Goal: Navigation & Orientation: Find specific page/section

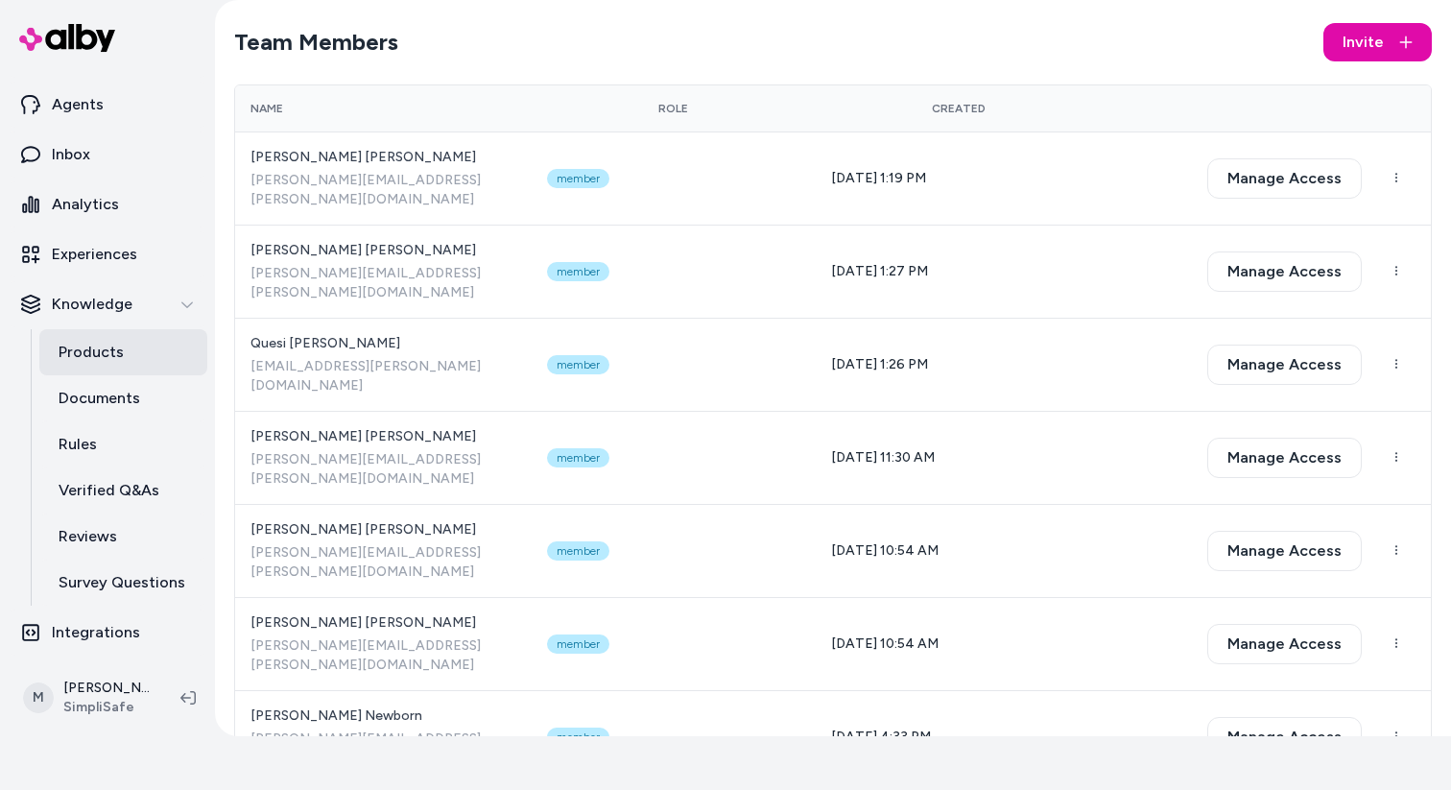
scroll to position [36, 0]
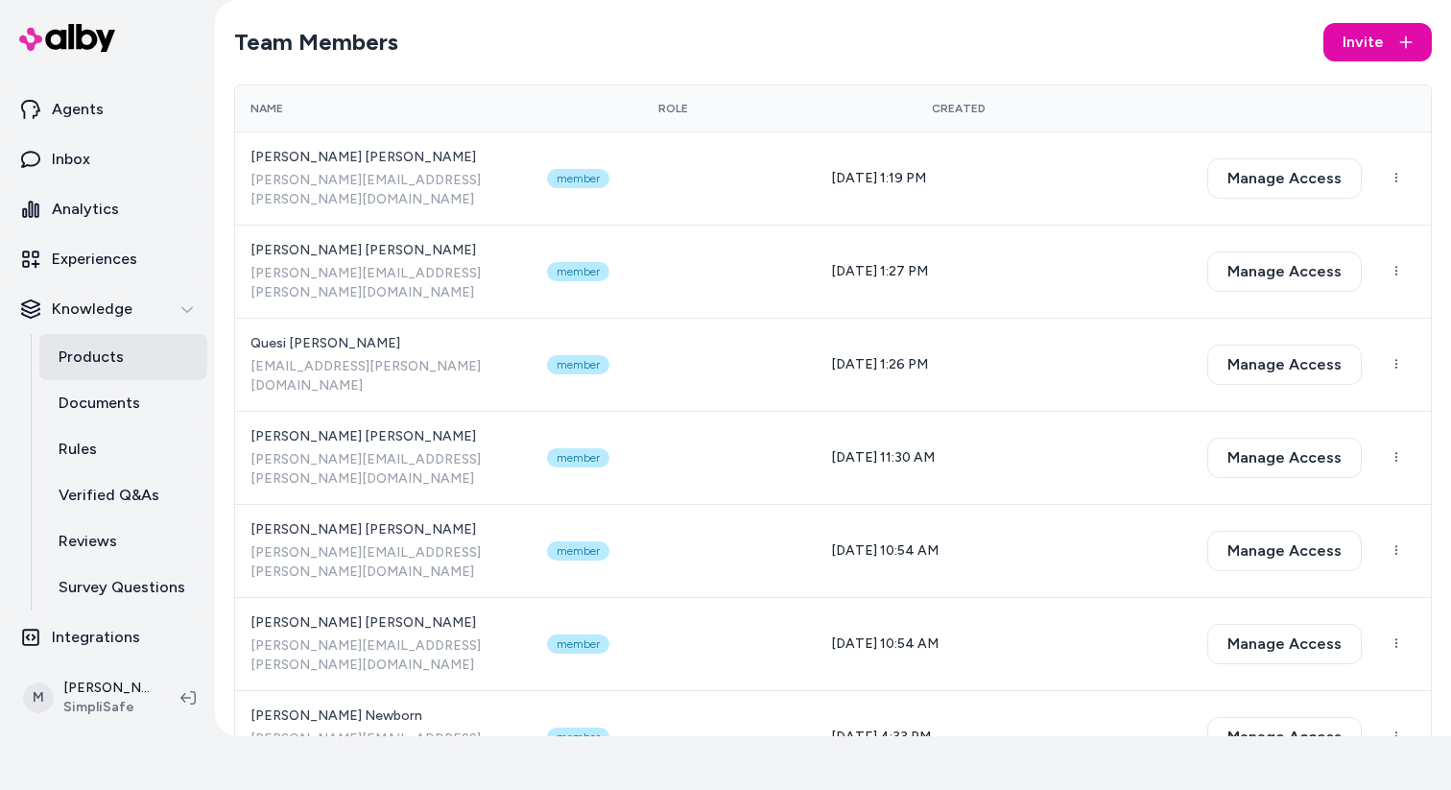
click at [102, 350] on p "Products" at bounding box center [91, 356] width 65 height 23
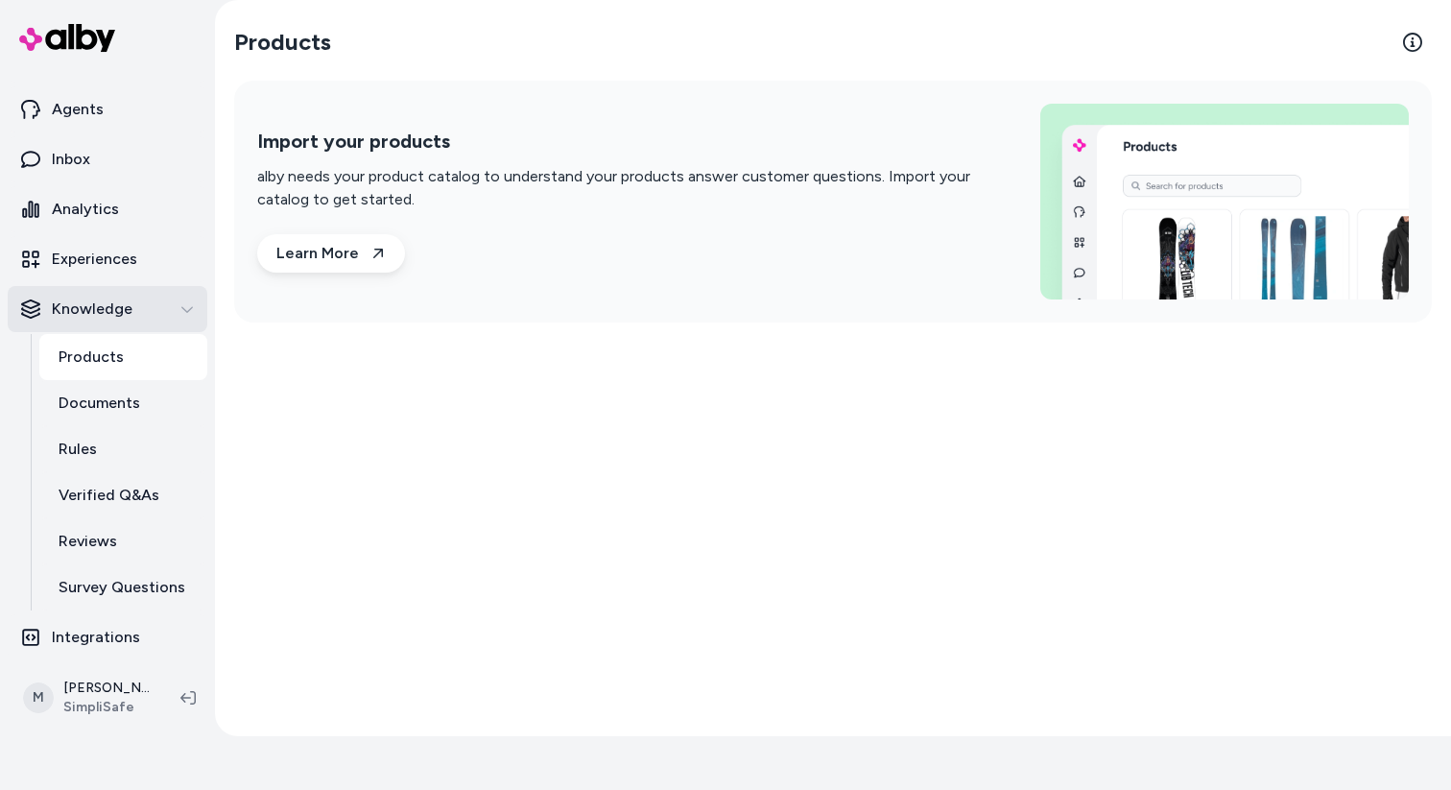
click at [135, 311] on div "Knowledge" at bounding box center [107, 308] width 173 height 23
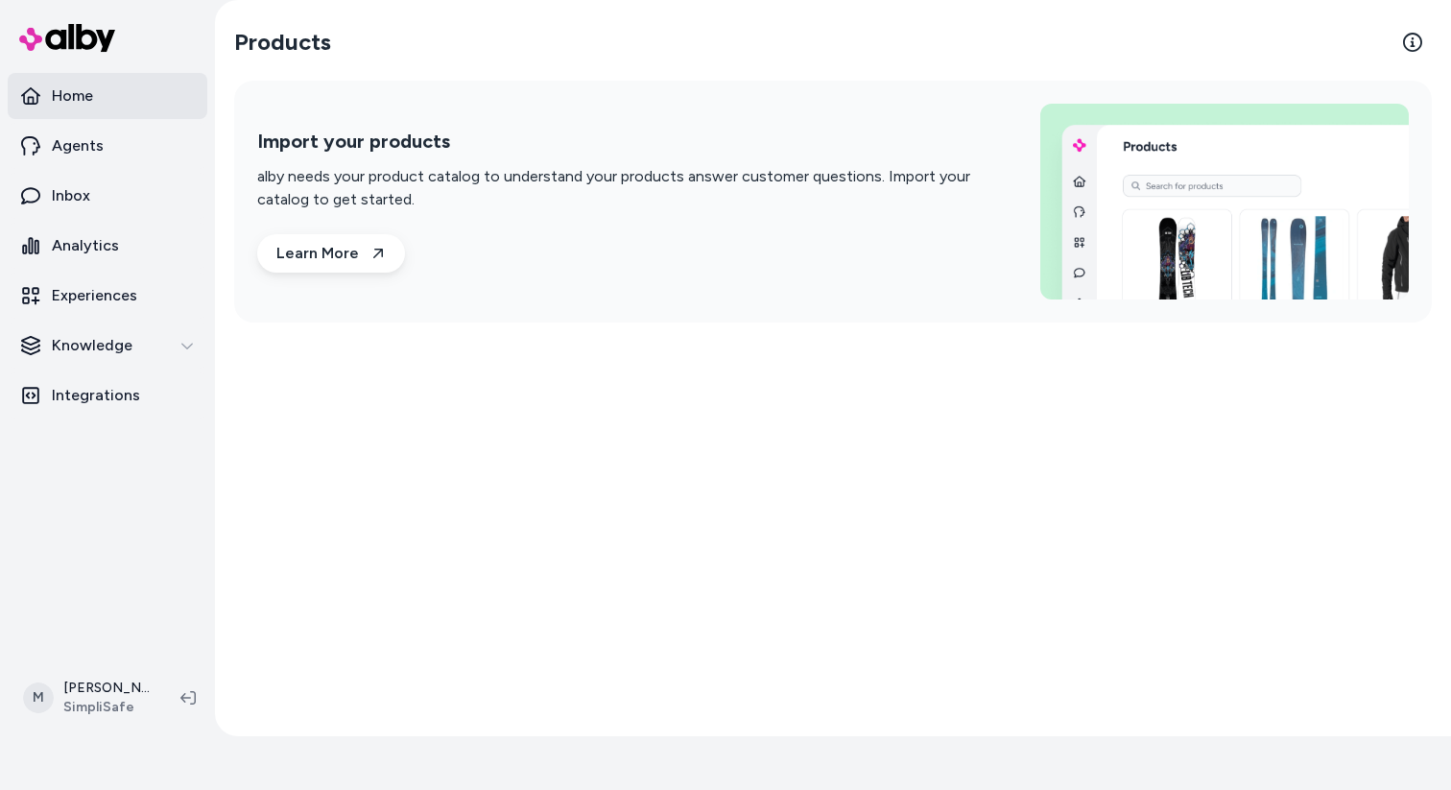
click at [99, 109] on link "Home" at bounding box center [108, 96] width 200 height 46
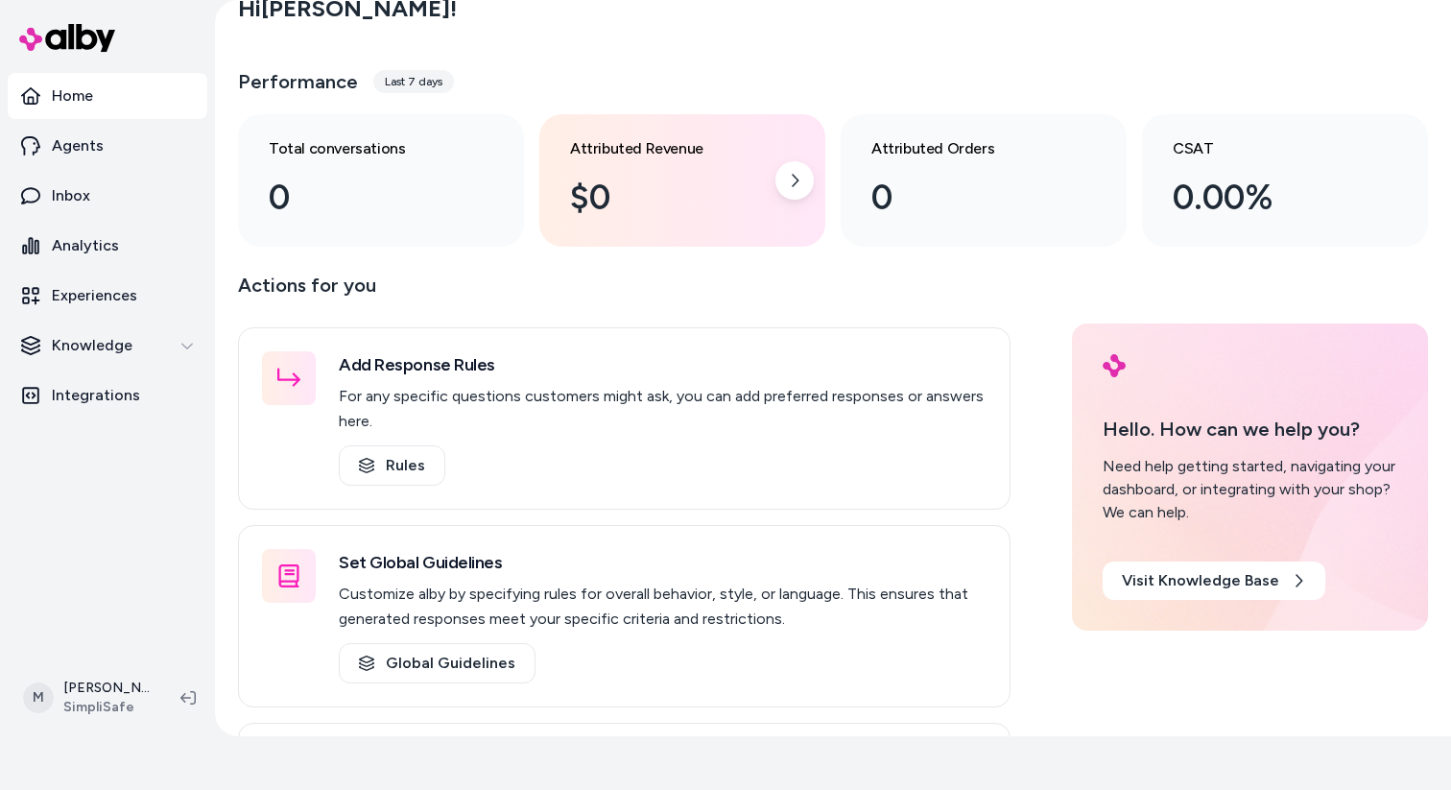
scroll to position [50, 0]
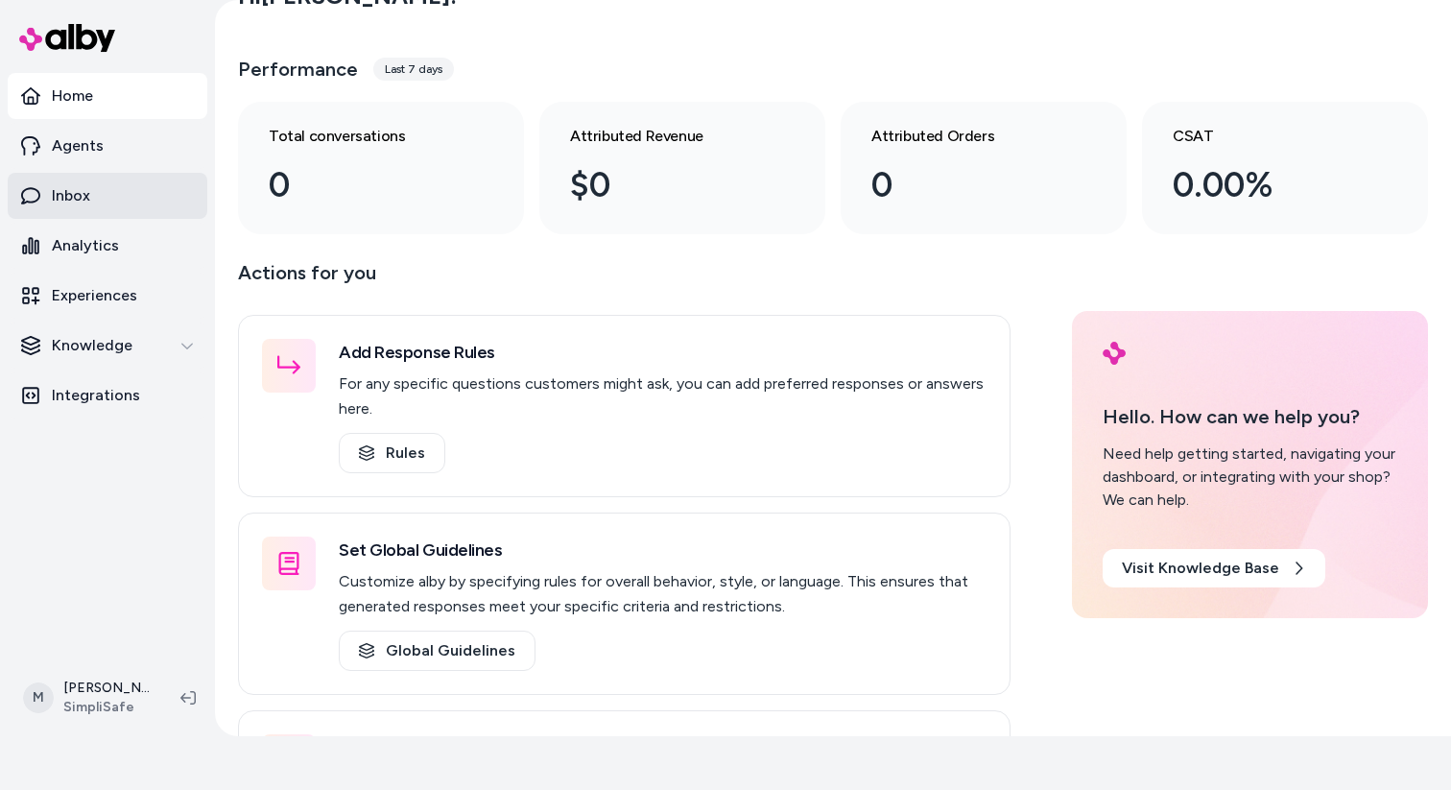
click at [107, 213] on link "Inbox" at bounding box center [108, 196] width 200 height 46
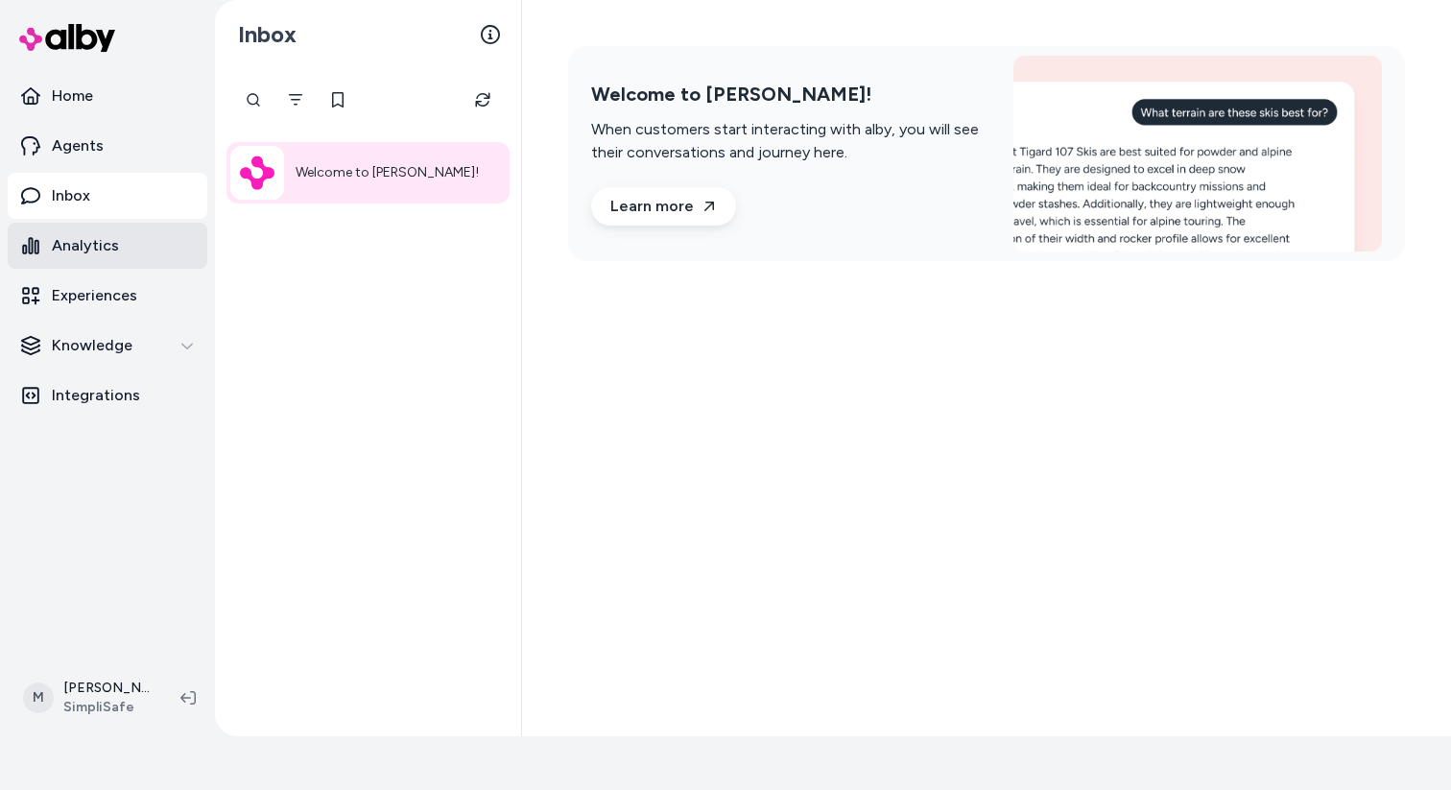
click at [91, 245] on p "Analytics" at bounding box center [85, 245] width 67 height 23
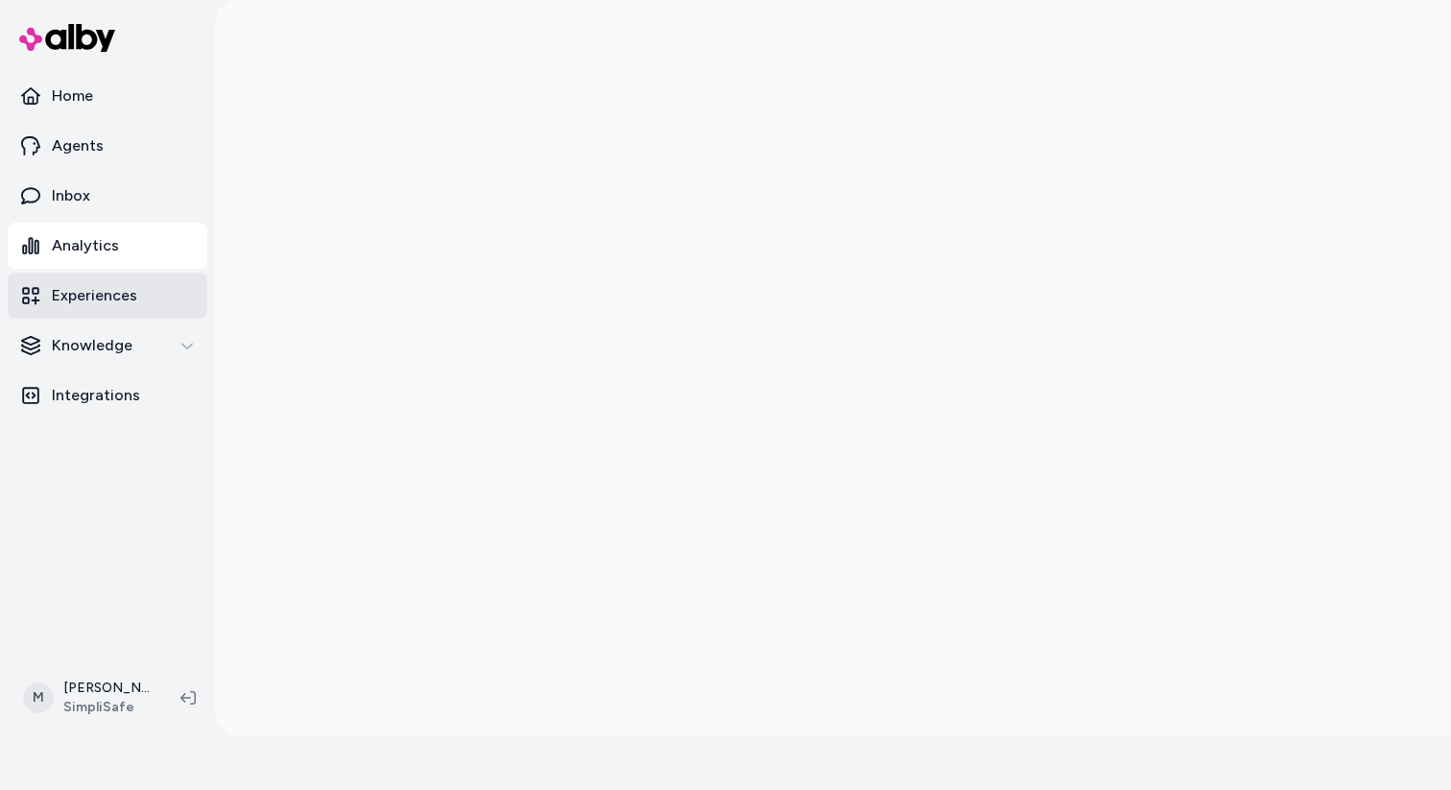
click at [125, 299] on p "Experiences" at bounding box center [94, 295] width 85 height 23
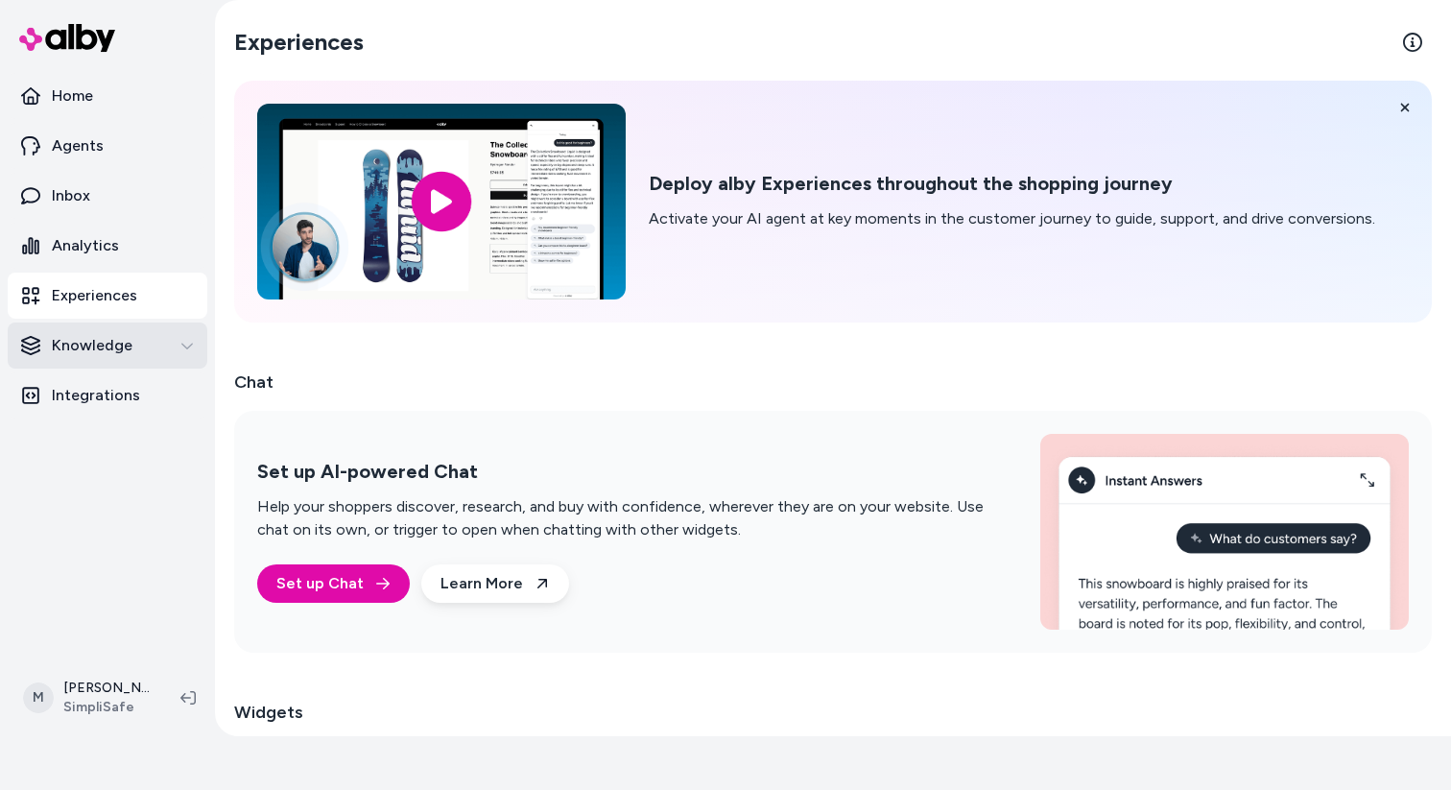
click at [120, 358] on button "Knowledge" at bounding box center [108, 345] width 200 height 46
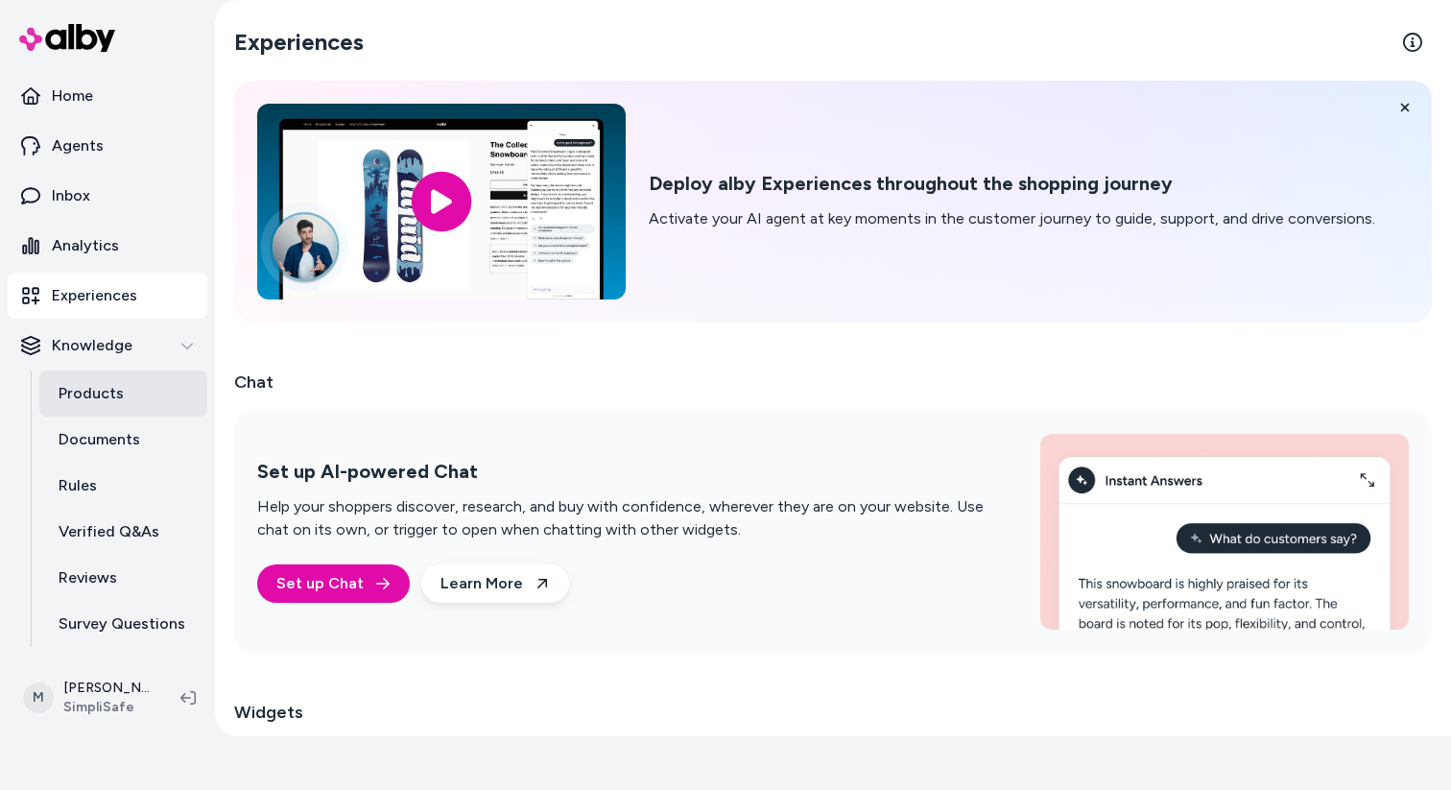
click at [115, 379] on link "Products" at bounding box center [123, 393] width 168 height 46
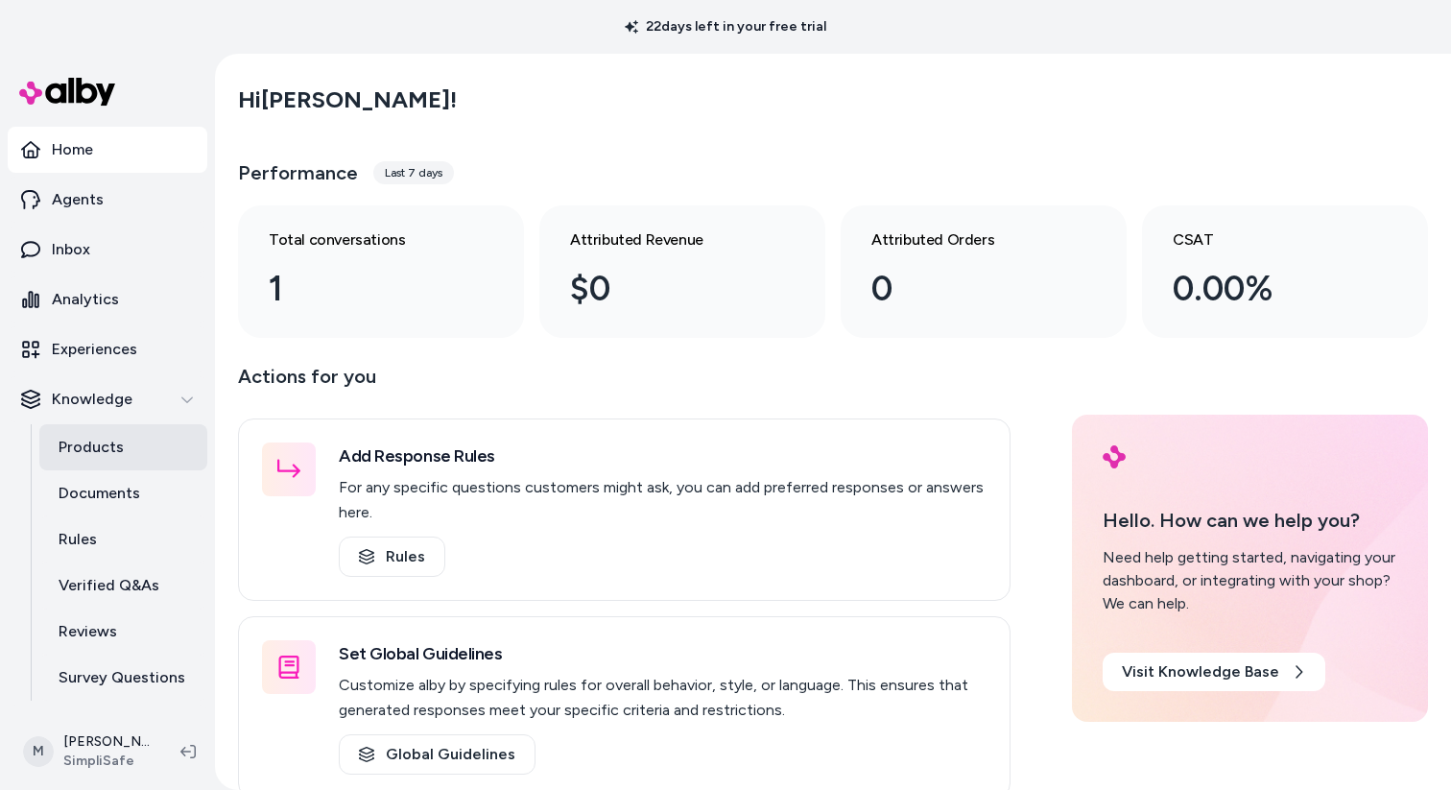
click at [145, 434] on link "Products" at bounding box center [123, 447] width 168 height 46
